Goal: Task Accomplishment & Management: Complete application form

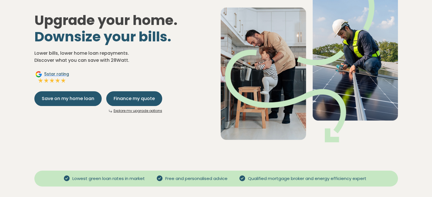
scroll to position [66, 0]
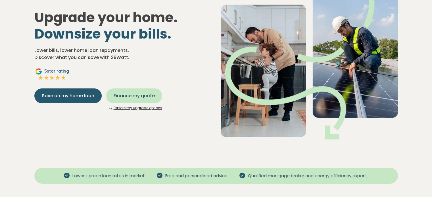
click at [135, 92] on button "Finance my quote" at bounding box center [134, 96] width 56 height 15
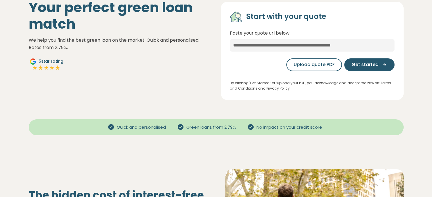
scroll to position [51, 0]
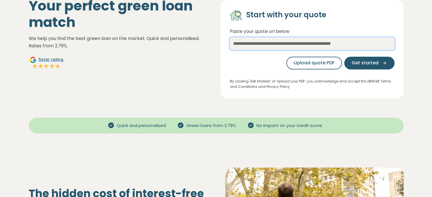
click at [274, 45] on input "text" at bounding box center [312, 44] width 165 height 13
paste input "**********"
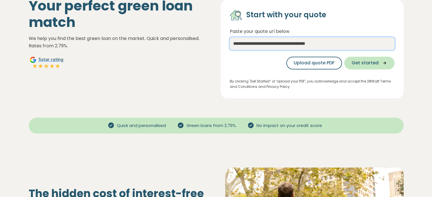
type input "**********"
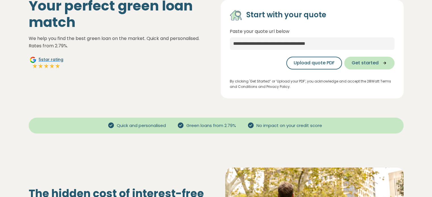
click at [370, 66] on span "Get started" at bounding box center [365, 63] width 27 height 7
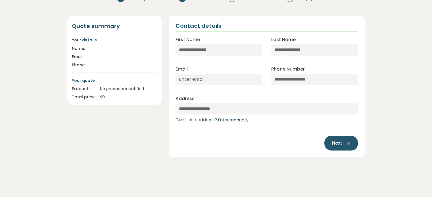
scroll to position [52, 0]
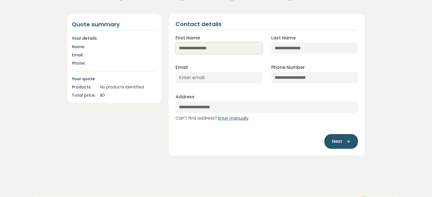
click at [190, 44] on input "First Name" at bounding box center [219, 48] width 87 height 11
type input "*****"
type input "*******"
type input "[EMAIL_ADDRESS][DOMAIN_NAME]"
type input "**********"
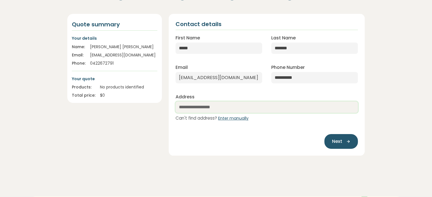
click at [234, 106] on input "text" at bounding box center [267, 107] width 183 height 11
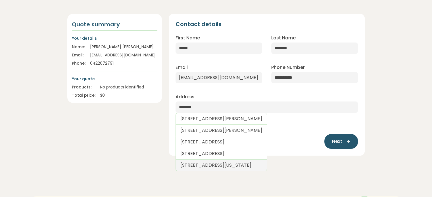
click at [228, 162] on link "[STREET_ADDRESS][US_STATE]" at bounding box center [221, 166] width 91 height 12
type input "**********"
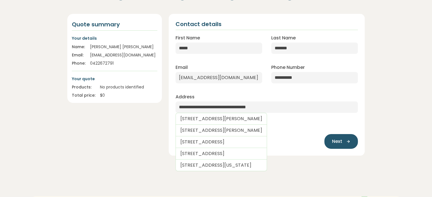
select select "***"
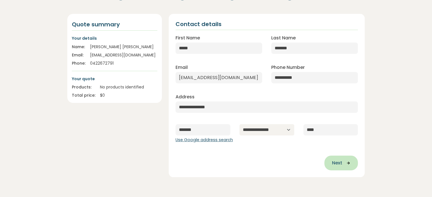
click at [336, 165] on span "Next" at bounding box center [337, 163] width 10 height 7
type input "**********"
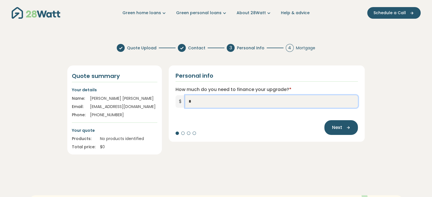
click at [218, 103] on input "*" at bounding box center [271, 101] width 173 height 13
type input "******"
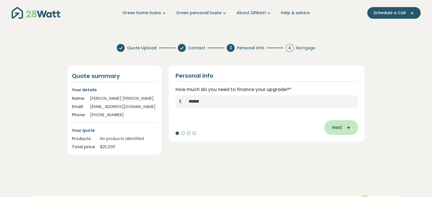
click at [344, 129] on icon "button" at bounding box center [346, 127] width 9 height 5
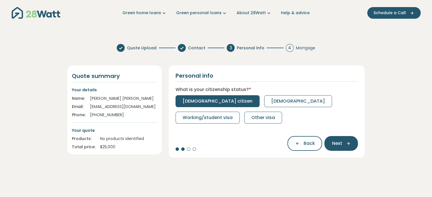
click at [216, 104] on span "[DEMOGRAPHIC_DATA] citizen" at bounding box center [218, 101] width 70 height 7
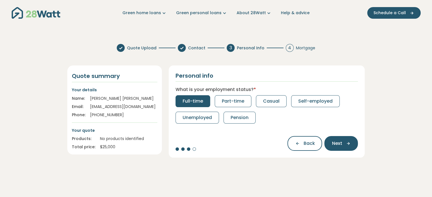
click at [184, 99] on span "Full-time" at bounding box center [193, 101] width 20 height 7
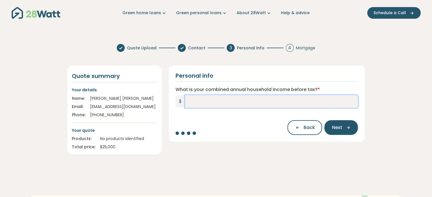
click at [213, 105] on input "What is your combined annual household income before tax? *" at bounding box center [271, 101] width 173 height 13
type input "*******"
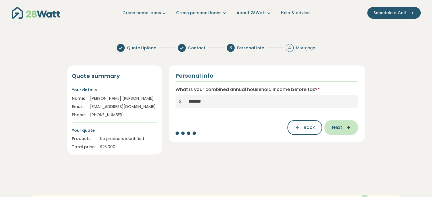
click at [339, 129] on span "Next" at bounding box center [337, 127] width 10 height 7
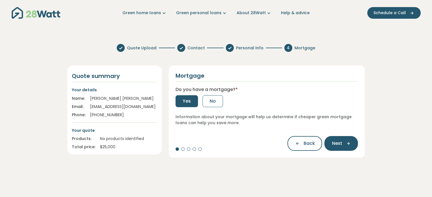
click at [192, 105] on button "Yes" at bounding box center [187, 101] width 22 height 12
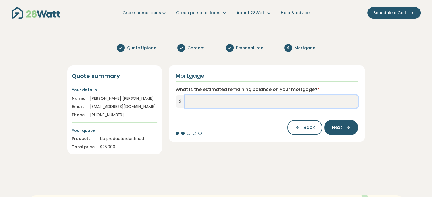
click at [201, 104] on input "What is the estimated remaining balance on your mortgage? *" at bounding box center [271, 101] width 173 height 13
type input "*******"
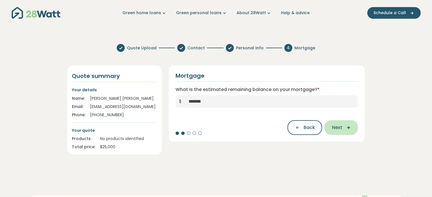
click at [345, 131] on button "Next" at bounding box center [341, 127] width 34 height 15
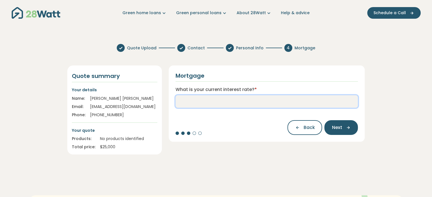
click at [219, 104] on input "What is your current interest rate? *" at bounding box center [267, 101] width 183 height 13
type input "****"
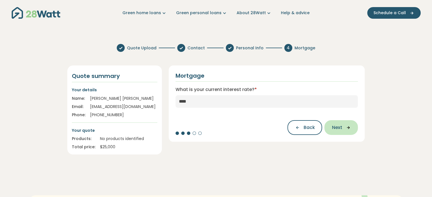
click at [335, 134] on button "Next" at bounding box center [341, 127] width 34 height 15
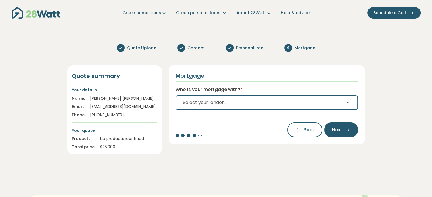
click at [224, 104] on span "Select your lender..." at bounding box center [204, 102] width 43 height 7
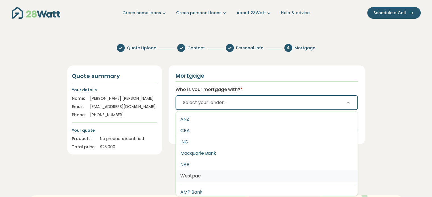
click at [194, 175] on button "Westpac" at bounding box center [267, 176] width 182 height 11
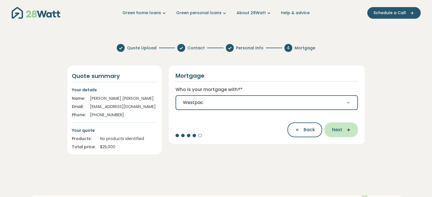
click at [338, 133] on span "Next" at bounding box center [337, 130] width 10 height 7
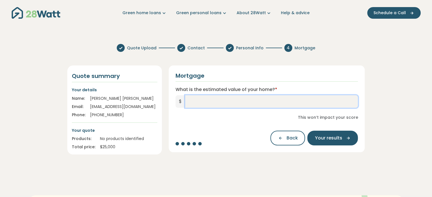
click at [198, 104] on input "What is the estimated value of your home? *" at bounding box center [271, 101] width 173 height 13
type input "*********"
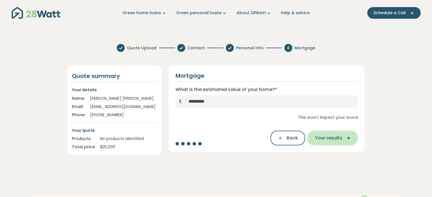
click at [338, 139] on span "Your results" at bounding box center [328, 138] width 27 height 7
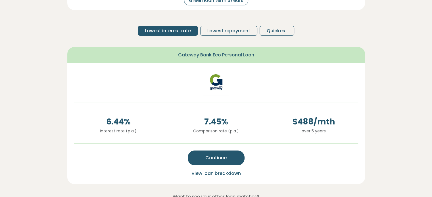
scroll to position [100, 0]
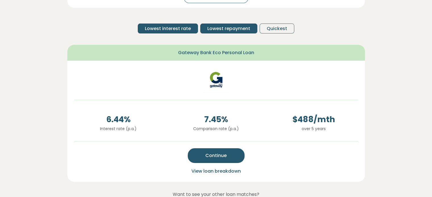
click at [246, 25] on span "Lowest repayment" at bounding box center [228, 28] width 43 height 7
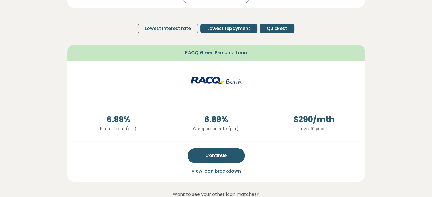
click at [265, 28] on button "Quickest" at bounding box center [277, 29] width 35 height 10
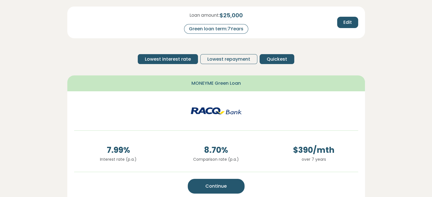
scroll to position [68, 0]
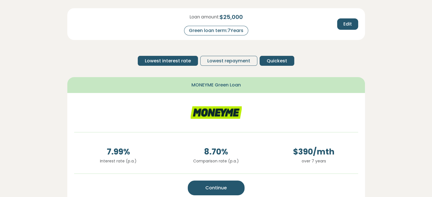
click at [176, 62] on span "Lowest interest rate" at bounding box center [168, 61] width 46 height 7
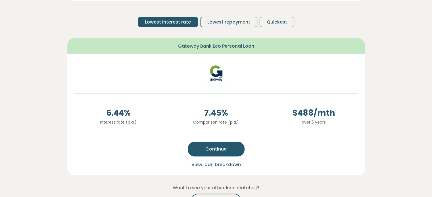
scroll to position [107, 0]
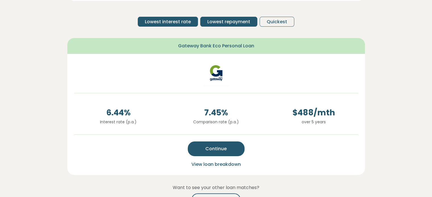
click at [228, 18] on span "Lowest repayment" at bounding box center [228, 21] width 43 height 7
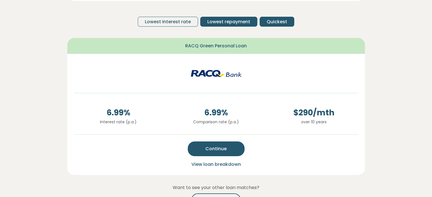
click at [273, 19] on span "Quickest" at bounding box center [277, 21] width 20 height 7
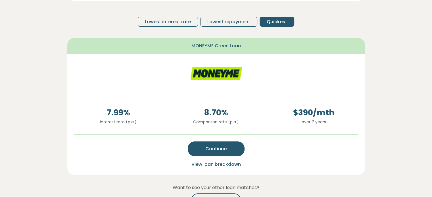
scroll to position [0, 0]
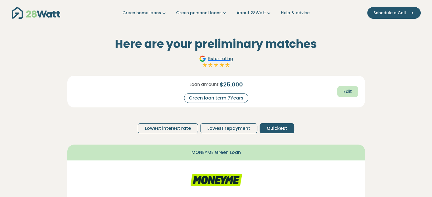
click at [345, 92] on span "Edit" at bounding box center [348, 91] width 9 height 7
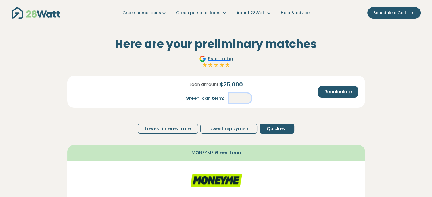
click at [244, 94] on input "*" at bounding box center [240, 98] width 23 height 10
type input "*"
click at [331, 88] on button "Recalculate" at bounding box center [338, 91] width 40 height 11
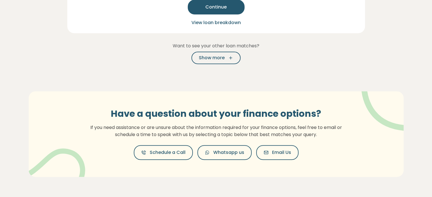
scroll to position [257, 0]
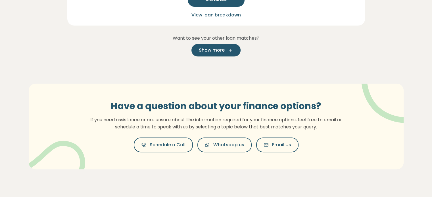
click at [216, 47] on span "Show more" at bounding box center [212, 50] width 26 height 7
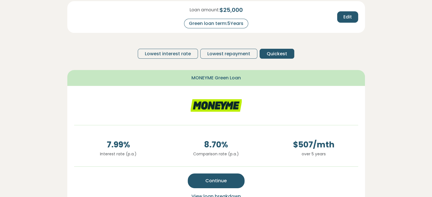
scroll to position [73, 0]
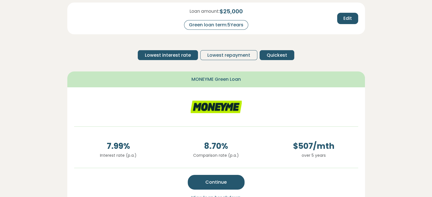
click at [177, 55] on span "Lowest interest rate" at bounding box center [168, 55] width 46 height 7
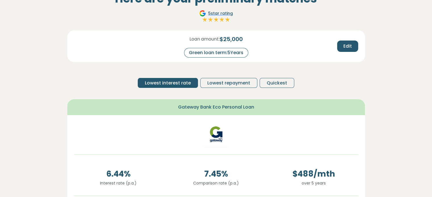
scroll to position [45, 0]
click at [237, 35] on span "$ 25,000" at bounding box center [231, 39] width 23 height 9
click at [346, 44] on span "Edit" at bounding box center [348, 46] width 9 height 7
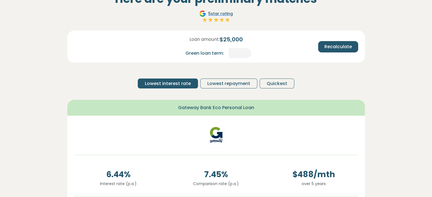
click at [228, 39] on span "$ 25,000" at bounding box center [231, 39] width 23 height 9
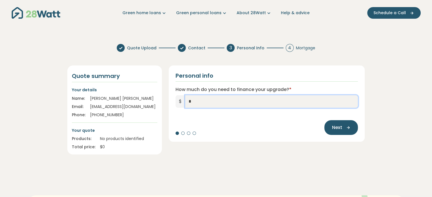
click at [228, 102] on input "*" at bounding box center [271, 101] width 173 height 13
type input "******"
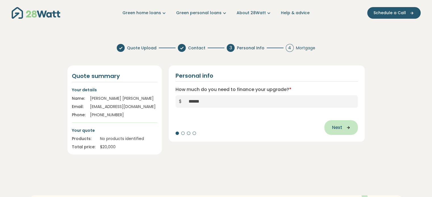
click at [338, 130] on span "Next" at bounding box center [337, 127] width 10 height 7
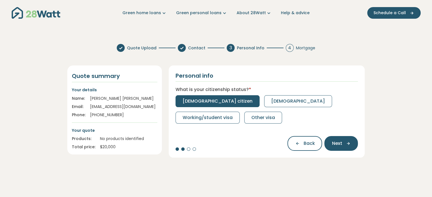
click at [211, 100] on span "[DEMOGRAPHIC_DATA] citizen" at bounding box center [218, 101] width 70 height 7
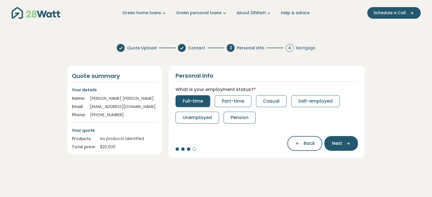
click at [198, 101] on span "Full-time" at bounding box center [193, 101] width 20 height 7
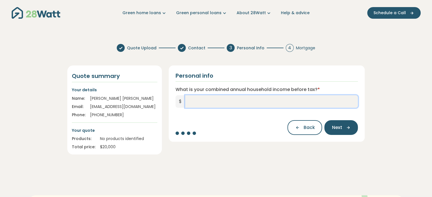
click at [206, 101] on input "What is your combined annual household income before tax? *" at bounding box center [271, 101] width 173 height 13
type input "*"
type input "*******"
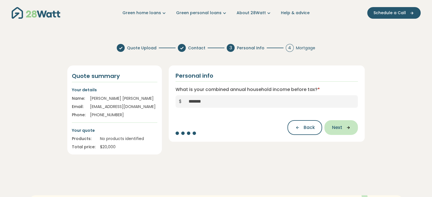
click at [346, 128] on icon "button" at bounding box center [346, 127] width 9 height 5
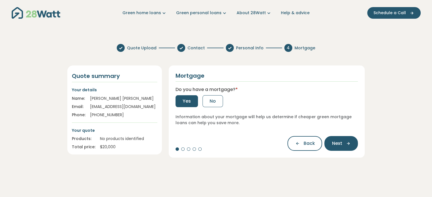
click at [183, 101] on span "Yes" at bounding box center [187, 101] width 8 height 7
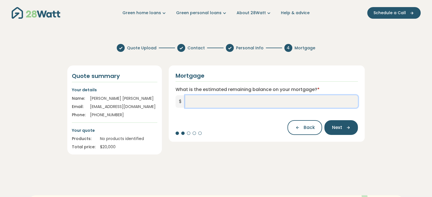
click at [198, 102] on input "What is the estimated remaining balance on your mortgage? *" at bounding box center [271, 101] width 173 height 13
type input "*******"
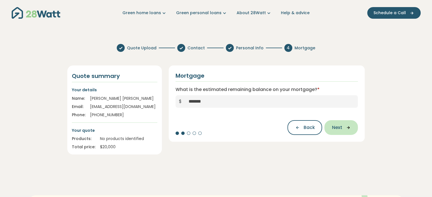
click at [340, 131] on span "Next" at bounding box center [337, 127] width 10 height 7
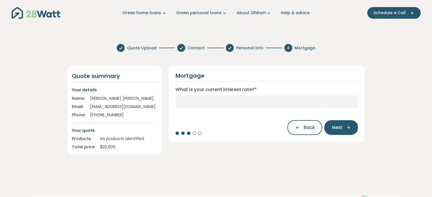
click at [226, 108] on div "Mortgage What is your current interest rate? * Back Next" at bounding box center [267, 104] width 196 height 76
click at [225, 106] on input "What is your current interest rate? *" at bounding box center [267, 101] width 183 height 13
type input "****"
click at [324, 125] on div "Back Next" at bounding box center [323, 127] width 70 height 15
click at [334, 128] on span "Next" at bounding box center [337, 127] width 10 height 7
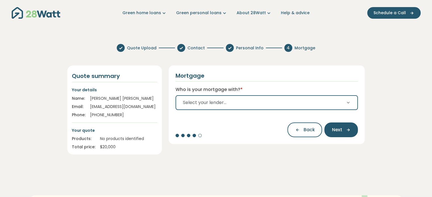
click at [234, 103] on button "Select your lender..." at bounding box center [267, 102] width 183 height 15
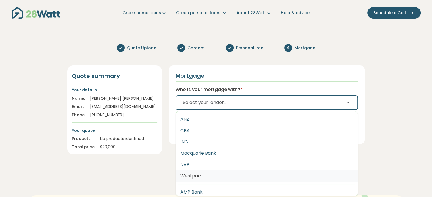
click at [197, 176] on button "Westpac" at bounding box center [267, 176] width 182 height 11
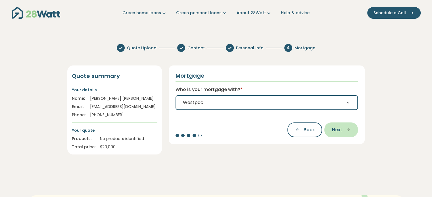
click at [338, 131] on span "Next" at bounding box center [337, 130] width 10 height 7
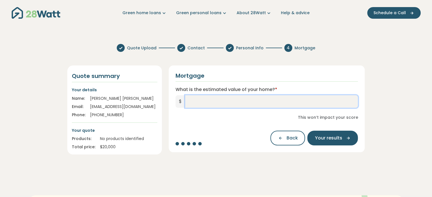
click at [238, 103] on input "What is the estimated value of your home? *" at bounding box center [271, 101] width 173 height 13
type input "*********"
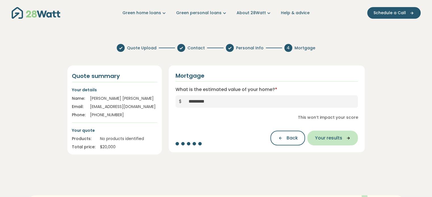
click at [322, 136] on span "Your results" at bounding box center [328, 138] width 27 height 7
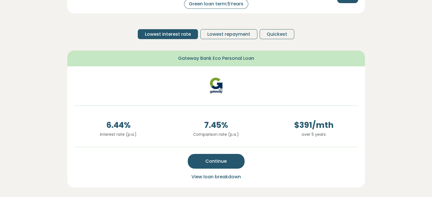
scroll to position [166, 0]
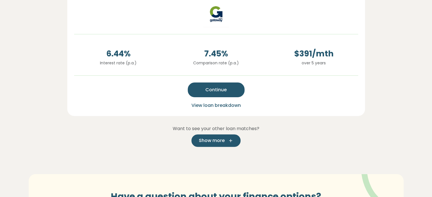
click at [224, 136] on button "Show more" at bounding box center [216, 141] width 49 height 13
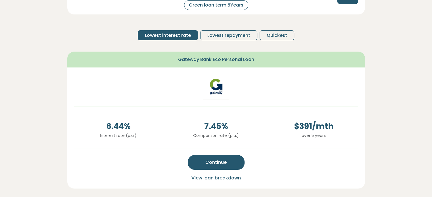
scroll to position [93, 0]
click at [273, 34] on span "Quickest" at bounding box center [277, 35] width 20 height 7
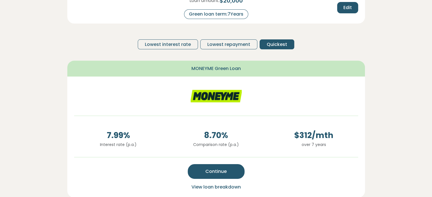
scroll to position [83, 0]
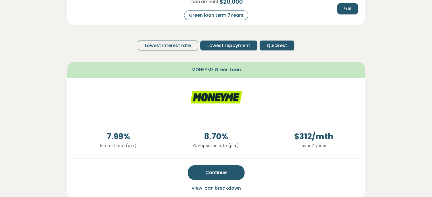
click at [227, 47] on span "Lowest repayment" at bounding box center [228, 45] width 43 height 7
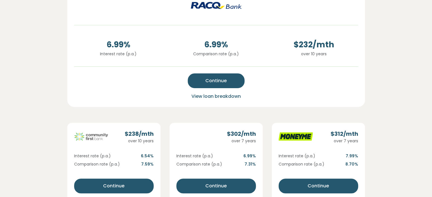
scroll to position [175, 0]
